Goal: Information Seeking & Learning: Find specific fact

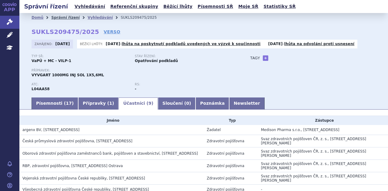
click at [68, 17] on link "Správní řízení" at bounding box center [65, 17] width 28 height 4
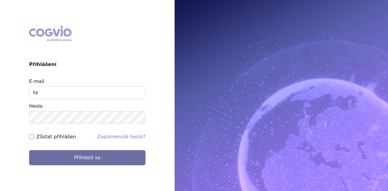
type input "t"
type input "michaela.x.tauchmanova@gsk.com"
click at [29, 150] on button "Přihlásit se" at bounding box center [87, 157] width 116 height 15
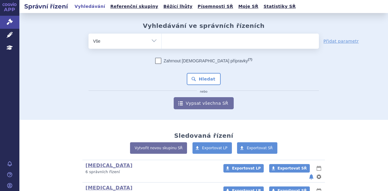
click at [182, 42] on ul at bounding box center [240, 40] width 157 height 13
click at [162, 42] on select at bounding box center [161, 40] width 0 height 15
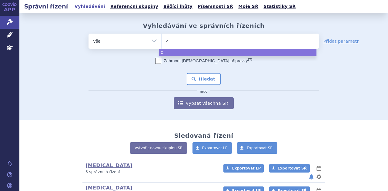
type input "ze"
type input "zej"
type input "zeju"
type input "zejul"
type input "zejula"
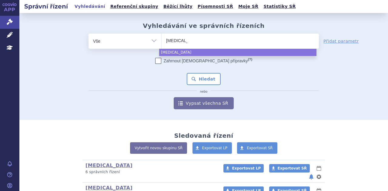
select select "zejula"
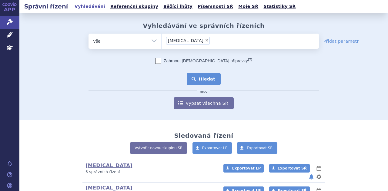
click at [206, 79] on button "Hledat" at bounding box center [204, 79] width 34 height 12
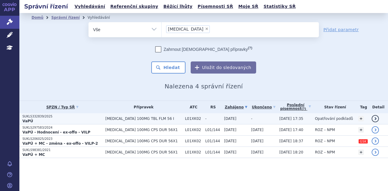
click at [142, 120] on span "[MEDICAL_DATA] 100MG TBL FLM 56 I" at bounding box center [143, 119] width 77 height 4
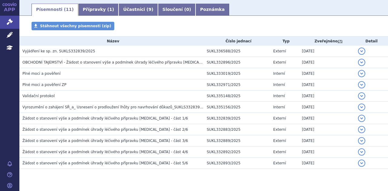
scroll to position [107, 0]
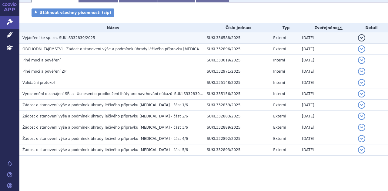
click at [107, 38] on h3 "Vyjádření ke sp. zn. SUKLS332839/2025" at bounding box center [112, 38] width 181 height 6
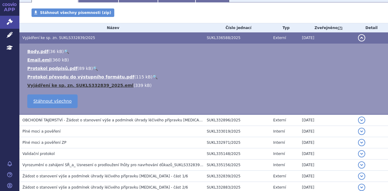
click at [73, 85] on link "Vyjádření ke sp. zn. SUKLS332839_2025.eml" at bounding box center [80, 85] width 106 height 5
